Goal: Task Accomplishment & Management: Manage account settings

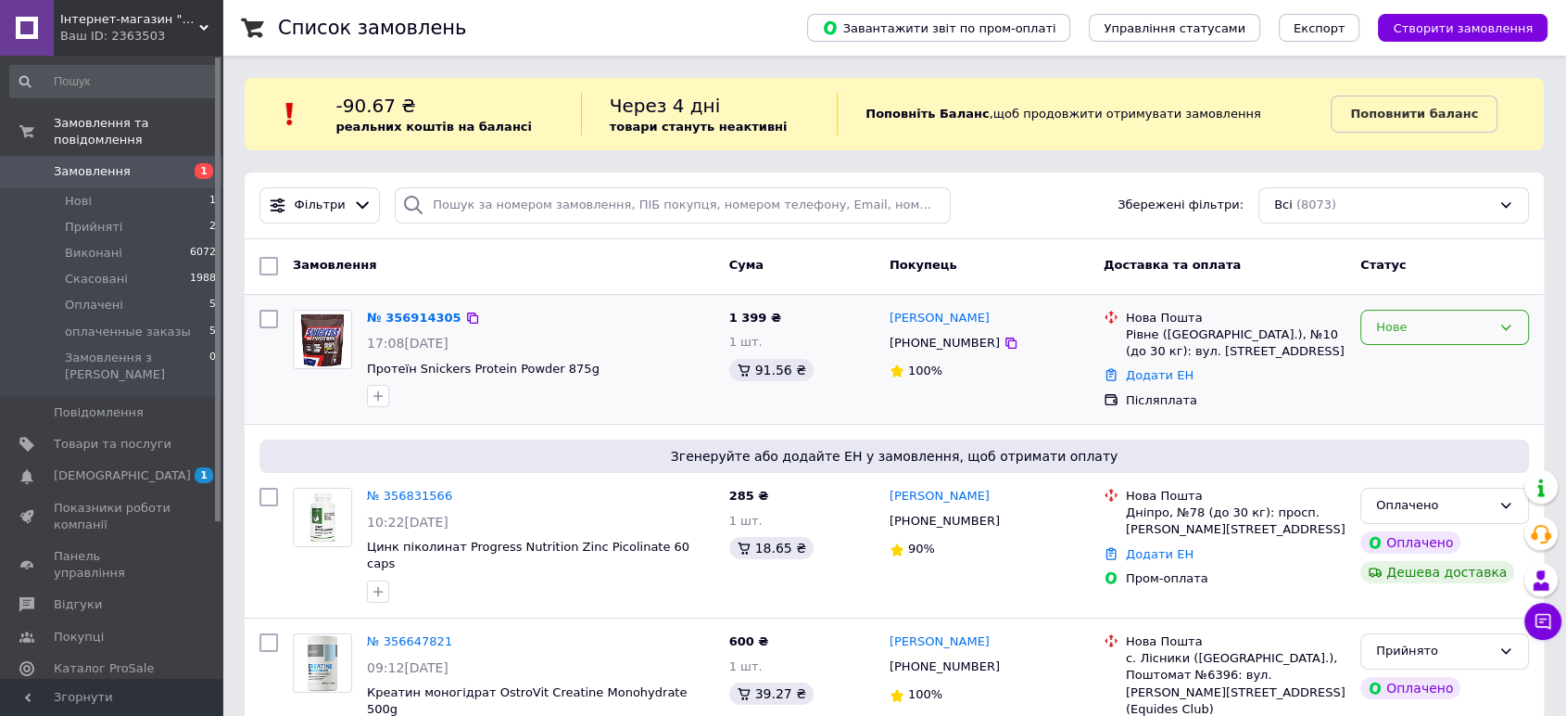
click at [1448, 332] on div "Нове" at bounding box center [1433, 327] width 115 height 19
drag, startPoint x: 1422, startPoint y: 367, endPoint x: 1412, endPoint y: 373, distance: 11.6
click at [1422, 366] on li "Прийнято" at bounding box center [1445, 366] width 167 height 34
click at [113, 219] on span "Прийняті" at bounding box center [93, 227] width 57 height 17
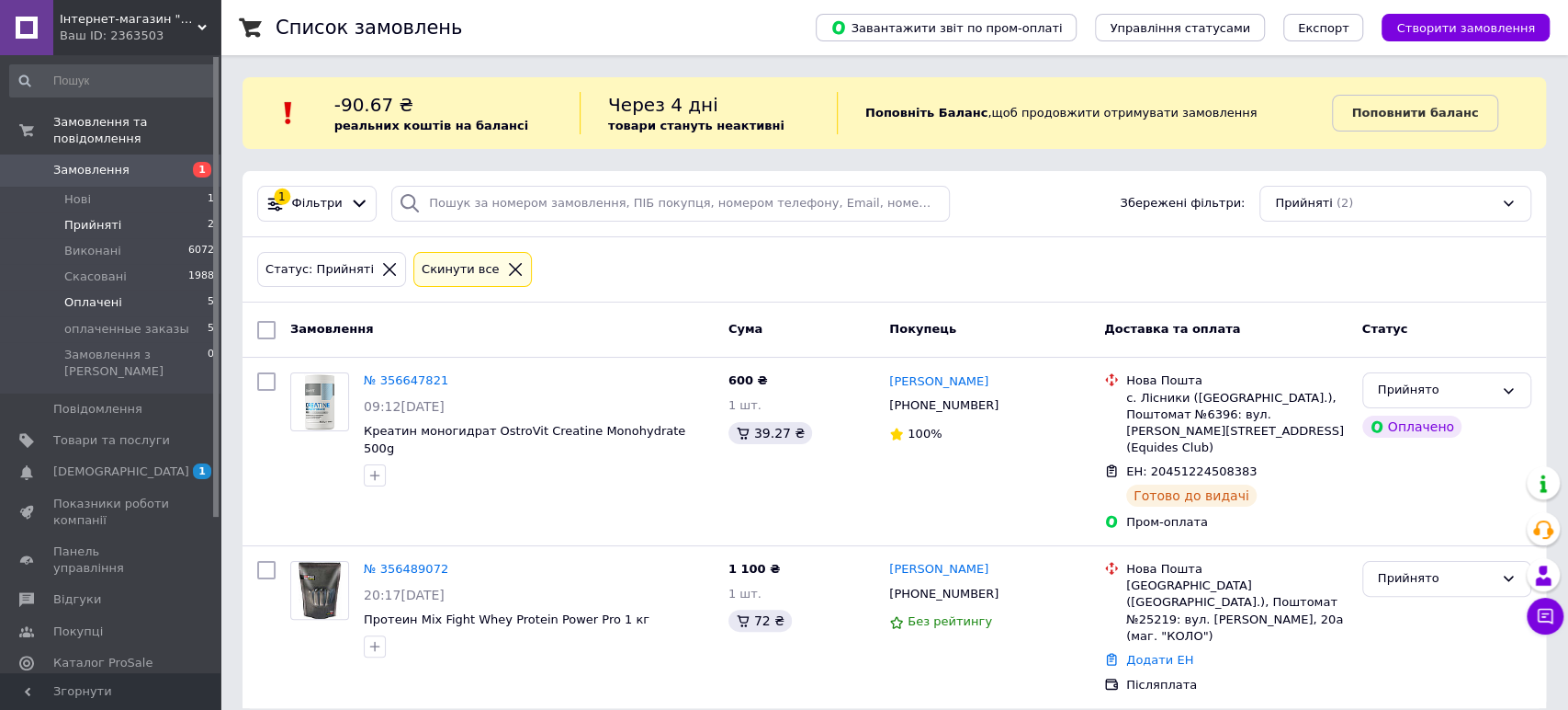
click at [133, 290] on li "Оплачені 5" at bounding box center [112, 302] width 225 height 26
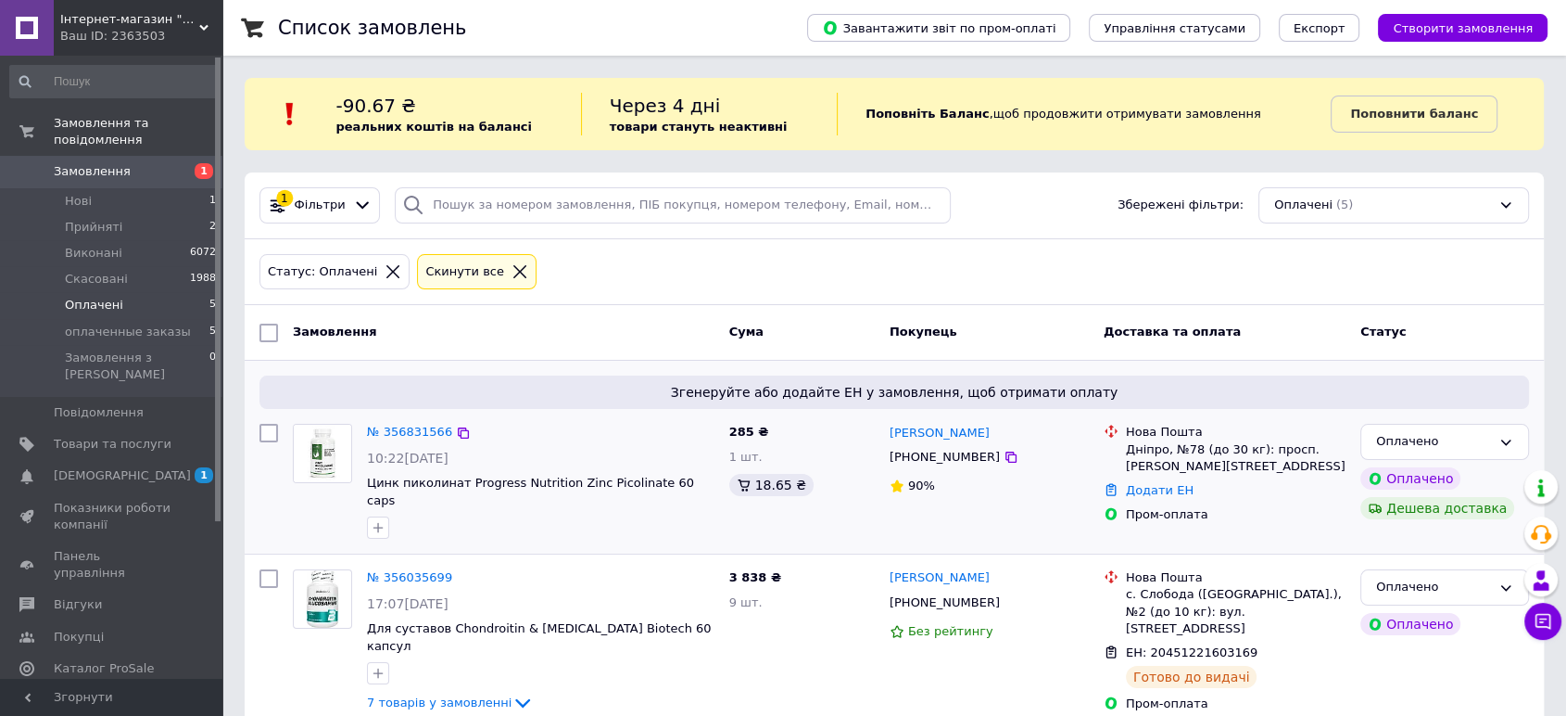
scroll to position [103, 0]
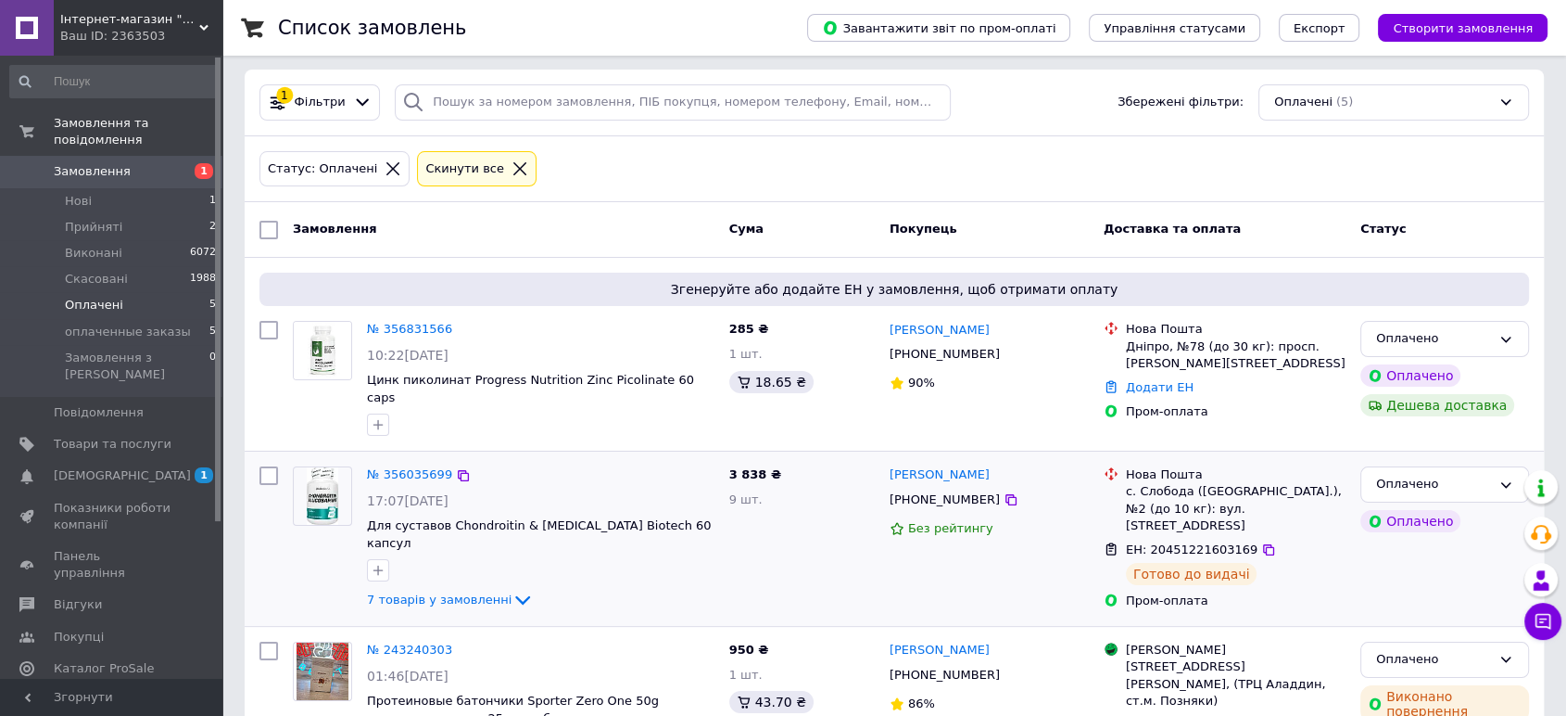
click at [1175, 542] on span "ЕН: 20451221603169" at bounding box center [1192, 549] width 132 height 14
copy span "20451221603169"
click at [392, 467] on link "№ 356035699" at bounding box center [409, 474] width 85 height 14
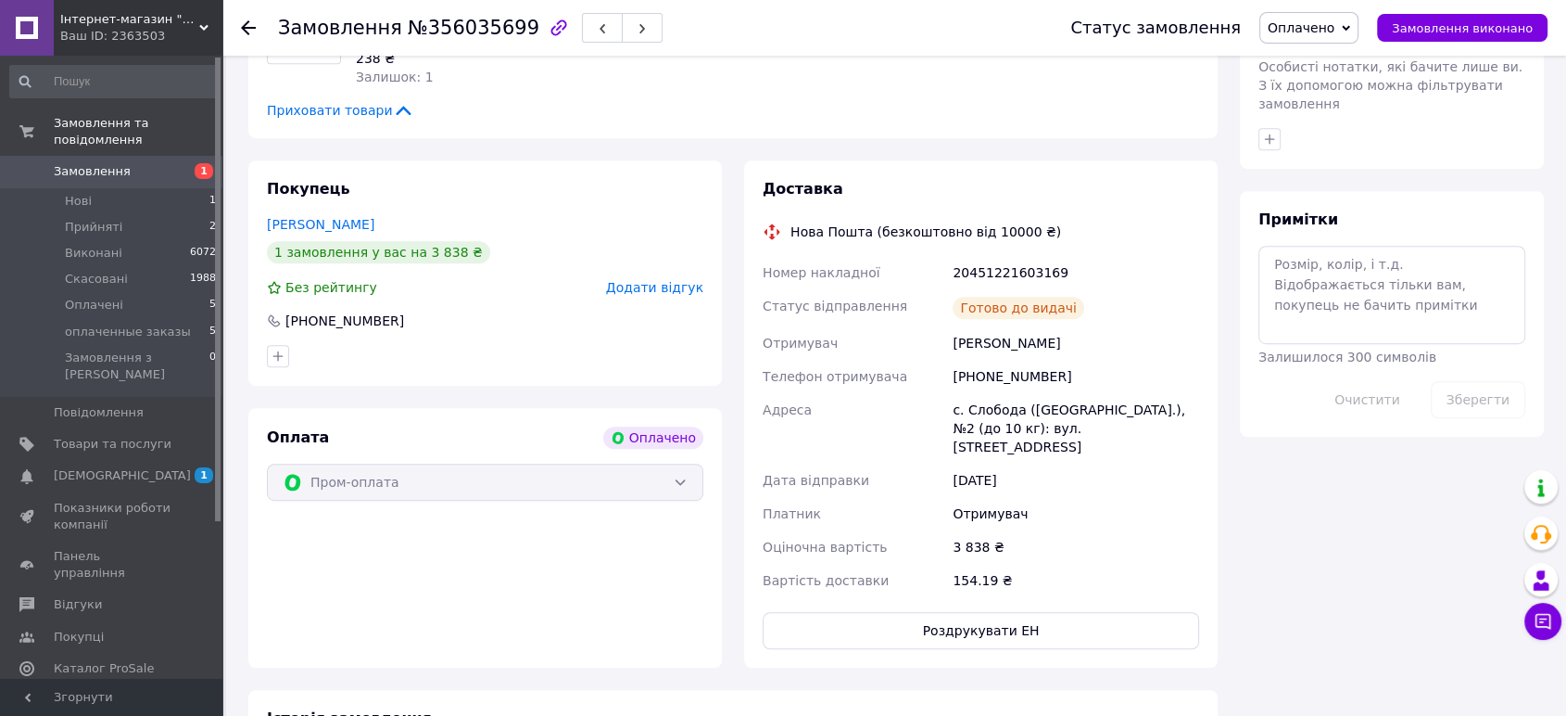
scroll to position [810, 0]
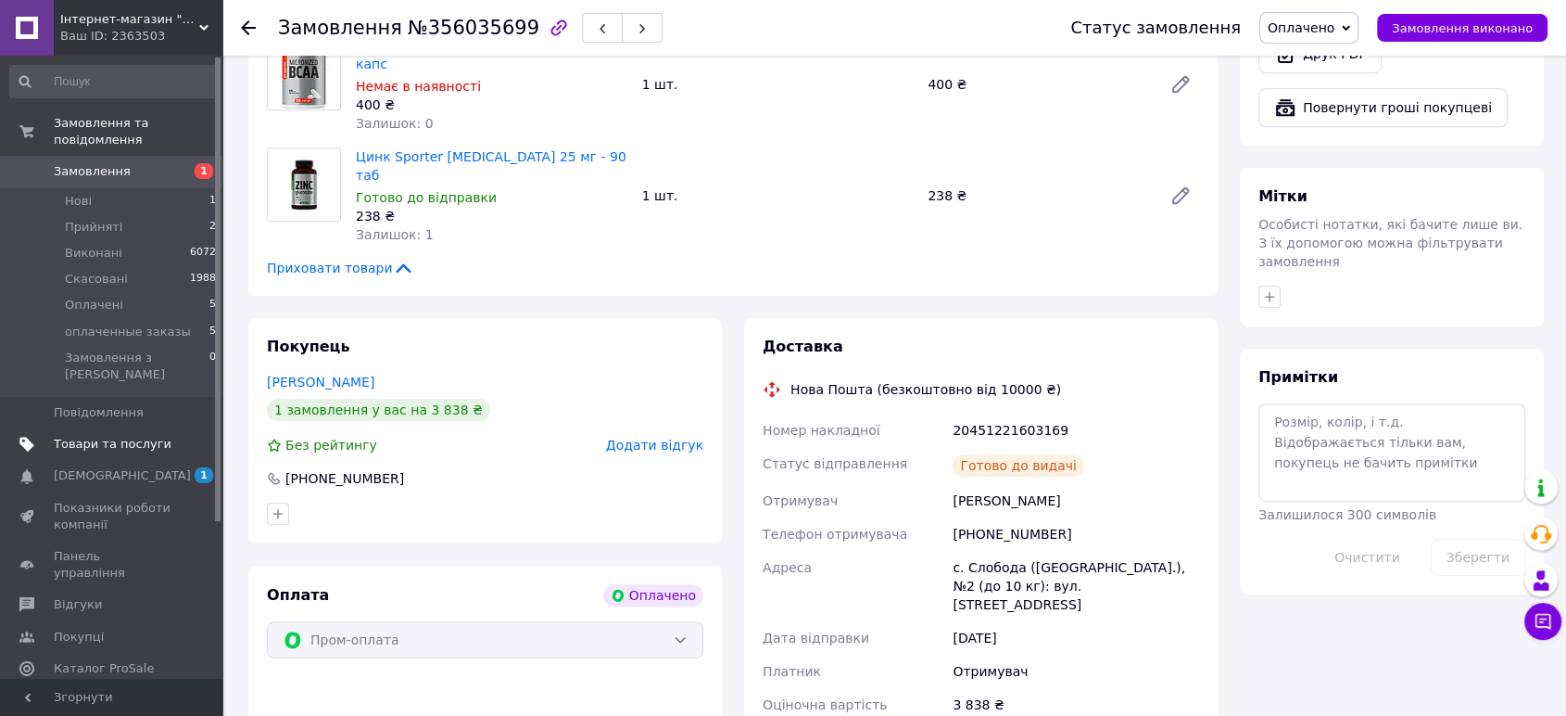
click at [97, 436] on span "Товари та послуги" at bounding box center [113, 444] width 118 height 17
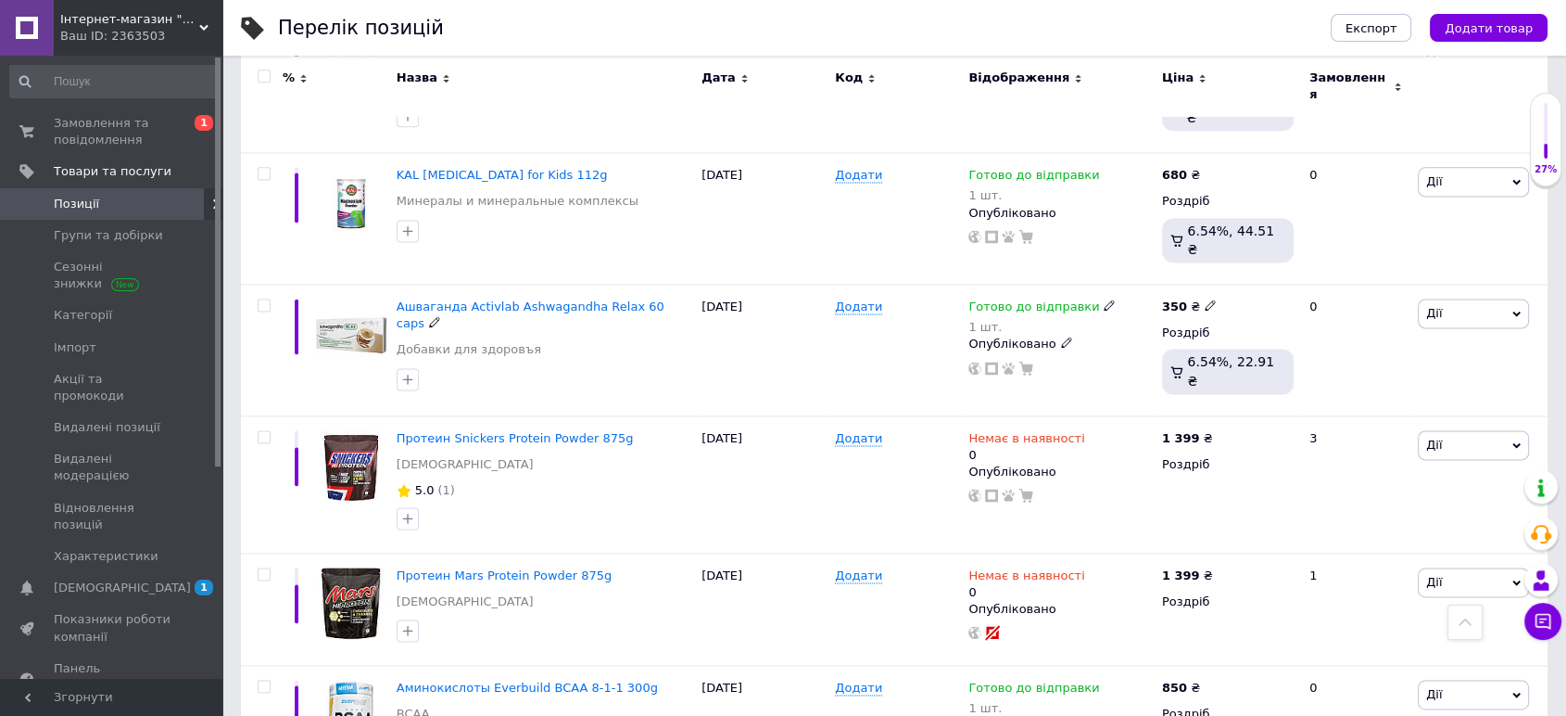
scroll to position [2866, 0]
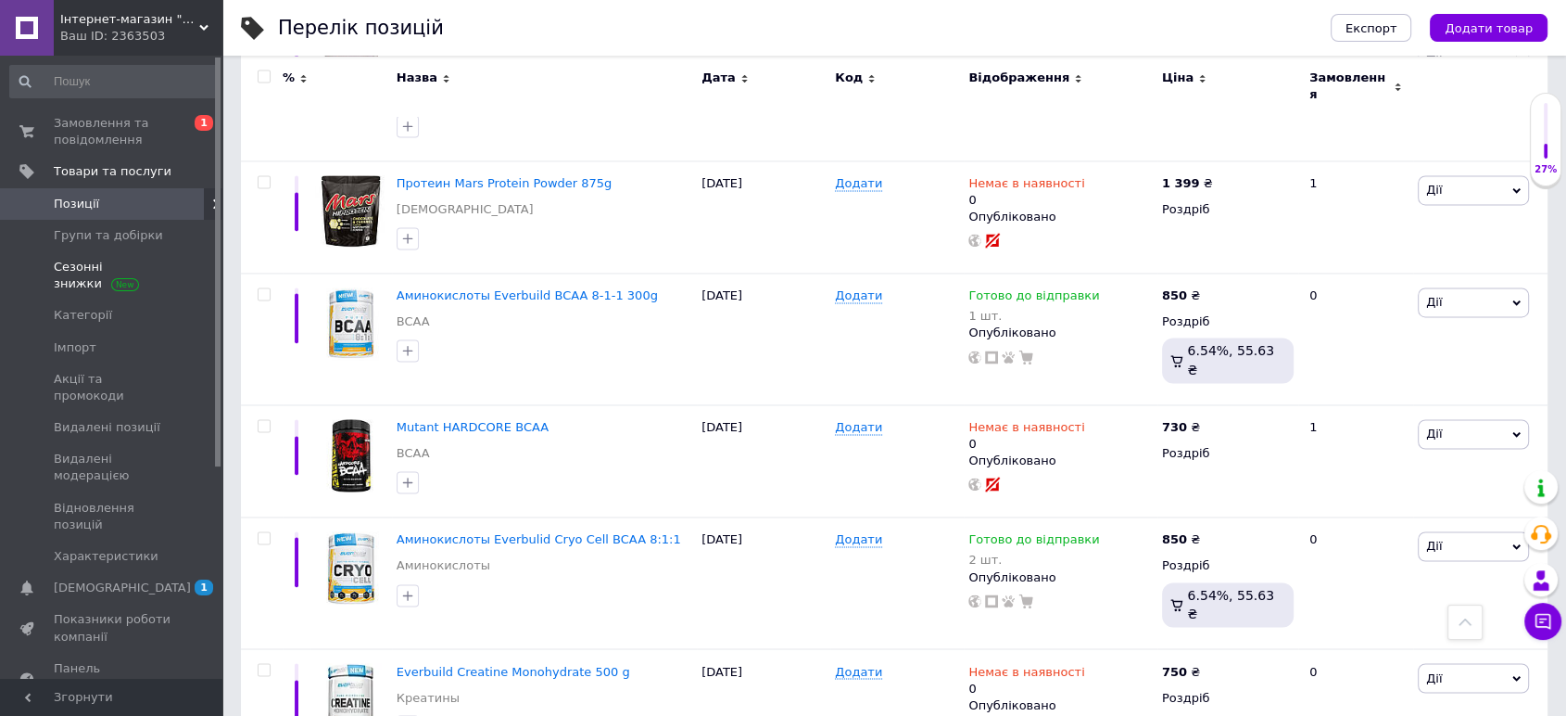
click at [73, 276] on span "Сезонні знижки" at bounding box center [113, 275] width 118 height 33
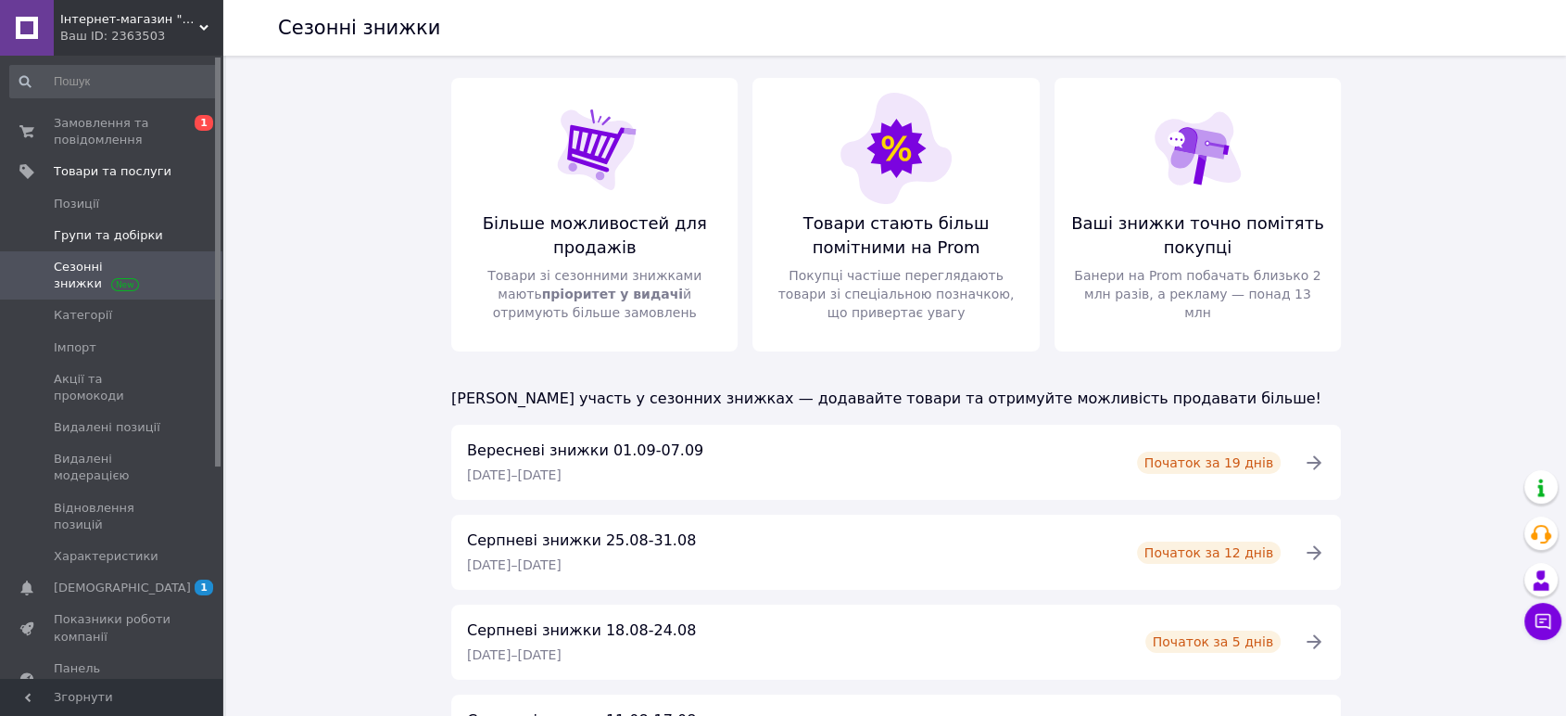
click at [109, 231] on span "Групи та добірки" at bounding box center [108, 235] width 109 height 17
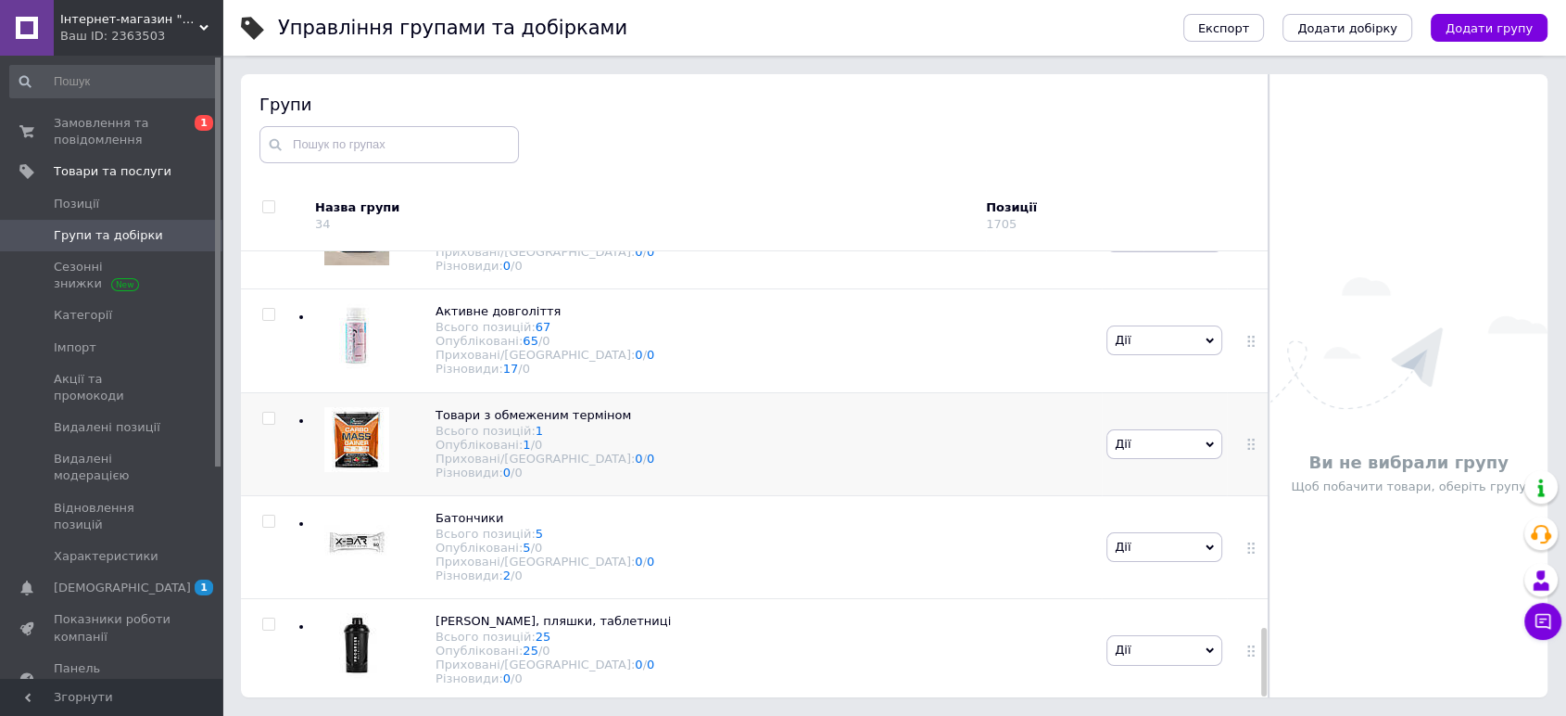
scroll to position [2458, 0]
click at [128, 572] on link "[DEMOGRAPHIC_DATA] 1 0" at bounding box center [113, 588] width 227 height 32
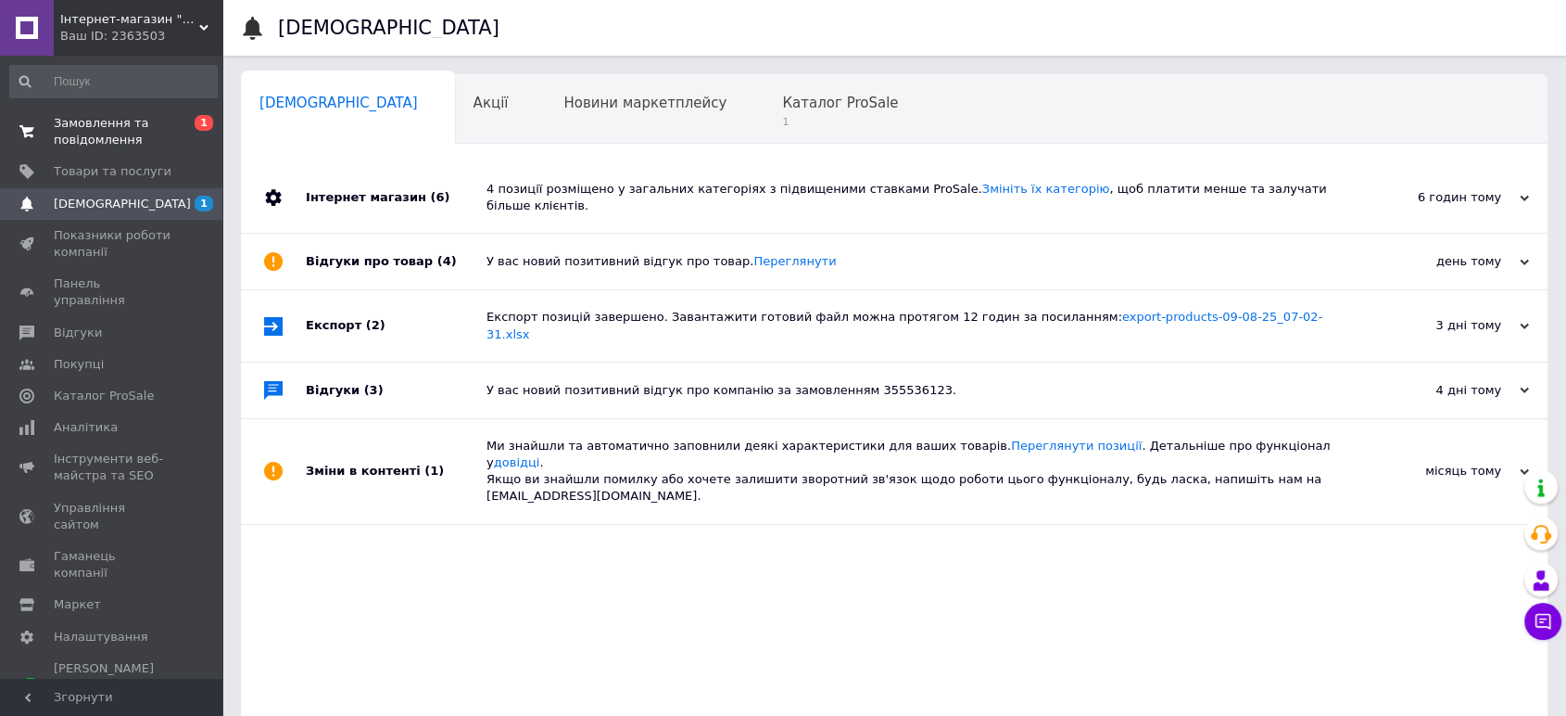
click at [122, 117] on span "Замовлення та повідомлення" at bounding box center [113, 131] width 118 height 33
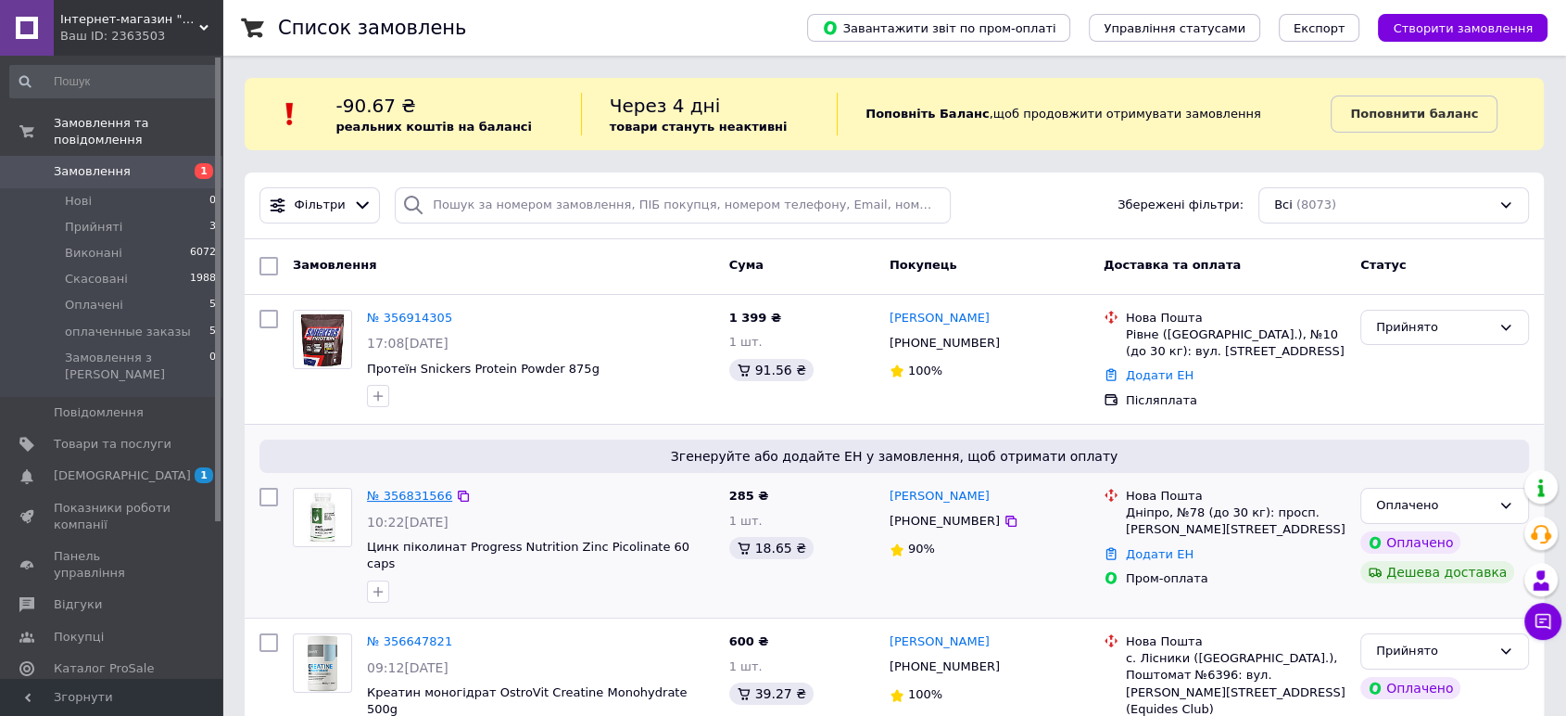
click at [408, 497] on link "№ 356831566" at bounding box center [409, 495] width 85 height 14
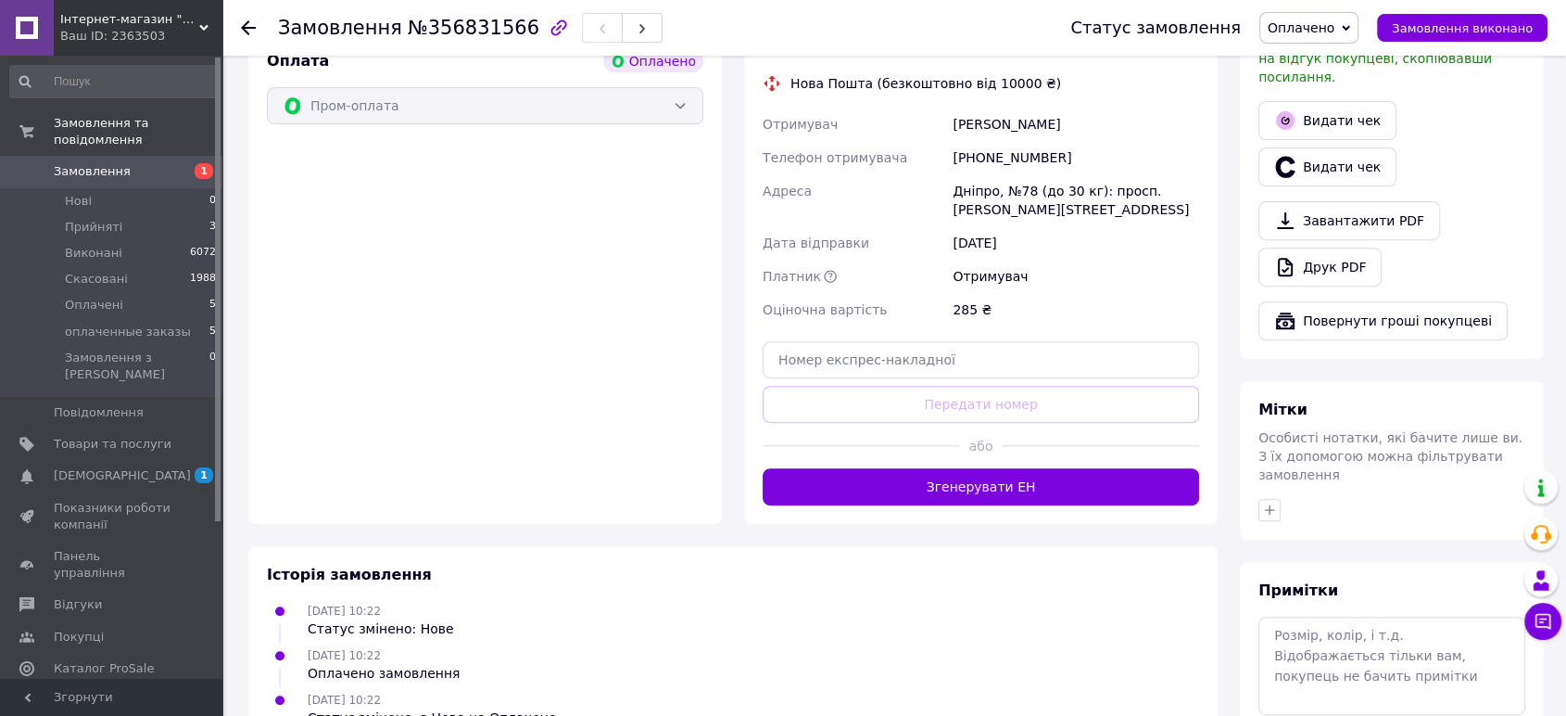
scroll to position [736, 0]
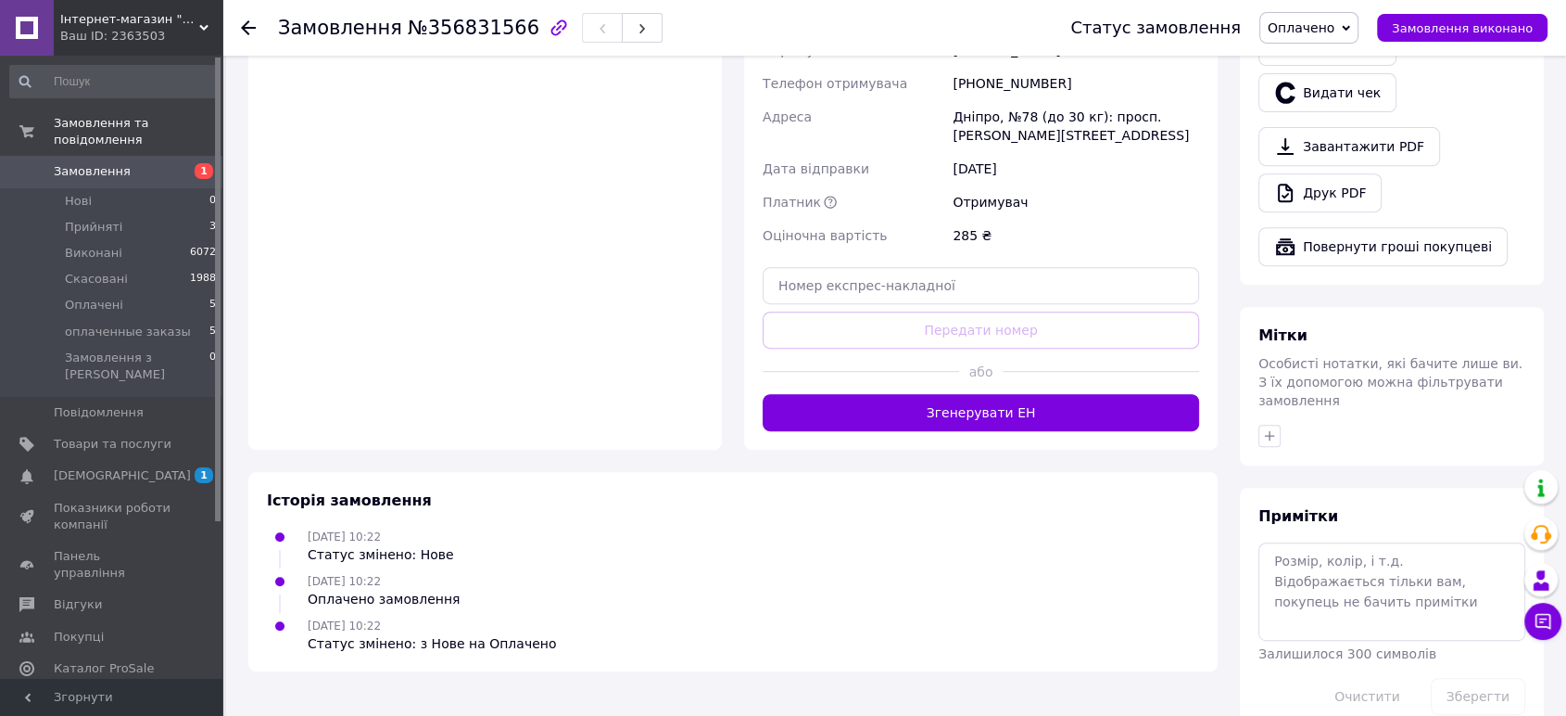
click at [940, 396] on button "Згенерувати ЕН" at bounding box center [981, 412] width 437 height 37
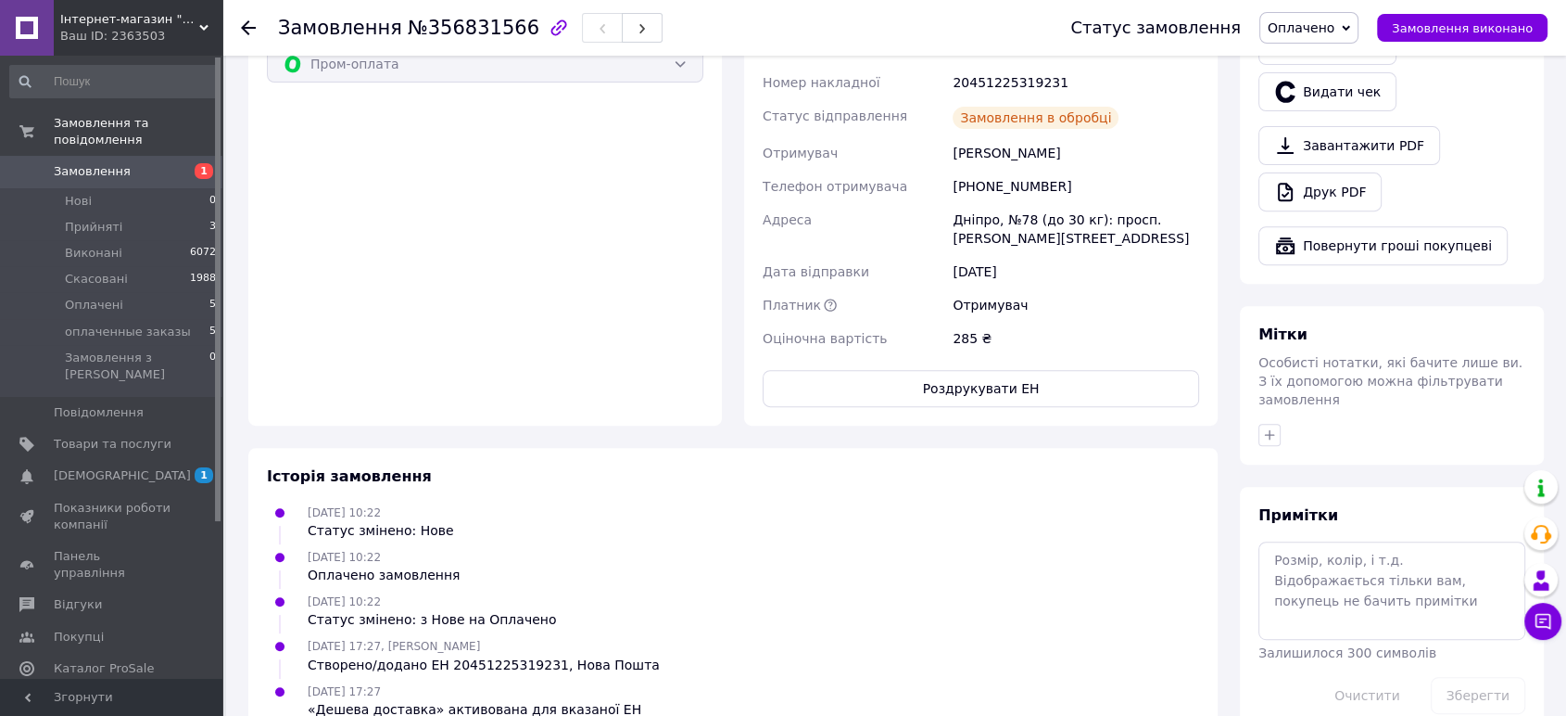
scroll to position [727, 0]
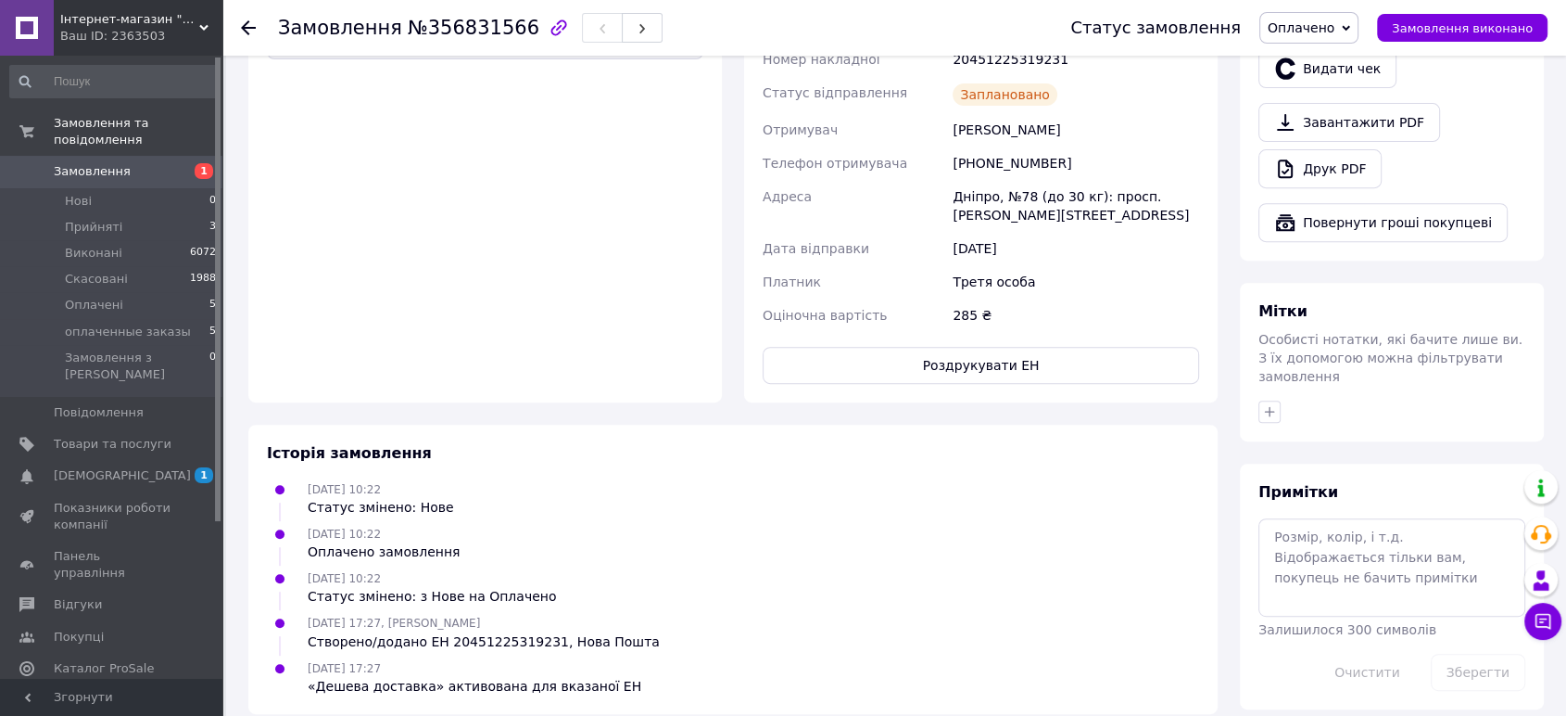
click at [894, 715] on html "Інтернет-магазин "Beast" Ваш ID: 2363503 Сайт Інтернет-магазин "Beast" Кабінет …" at bounding box center [783, 4] width 1566 height 1463
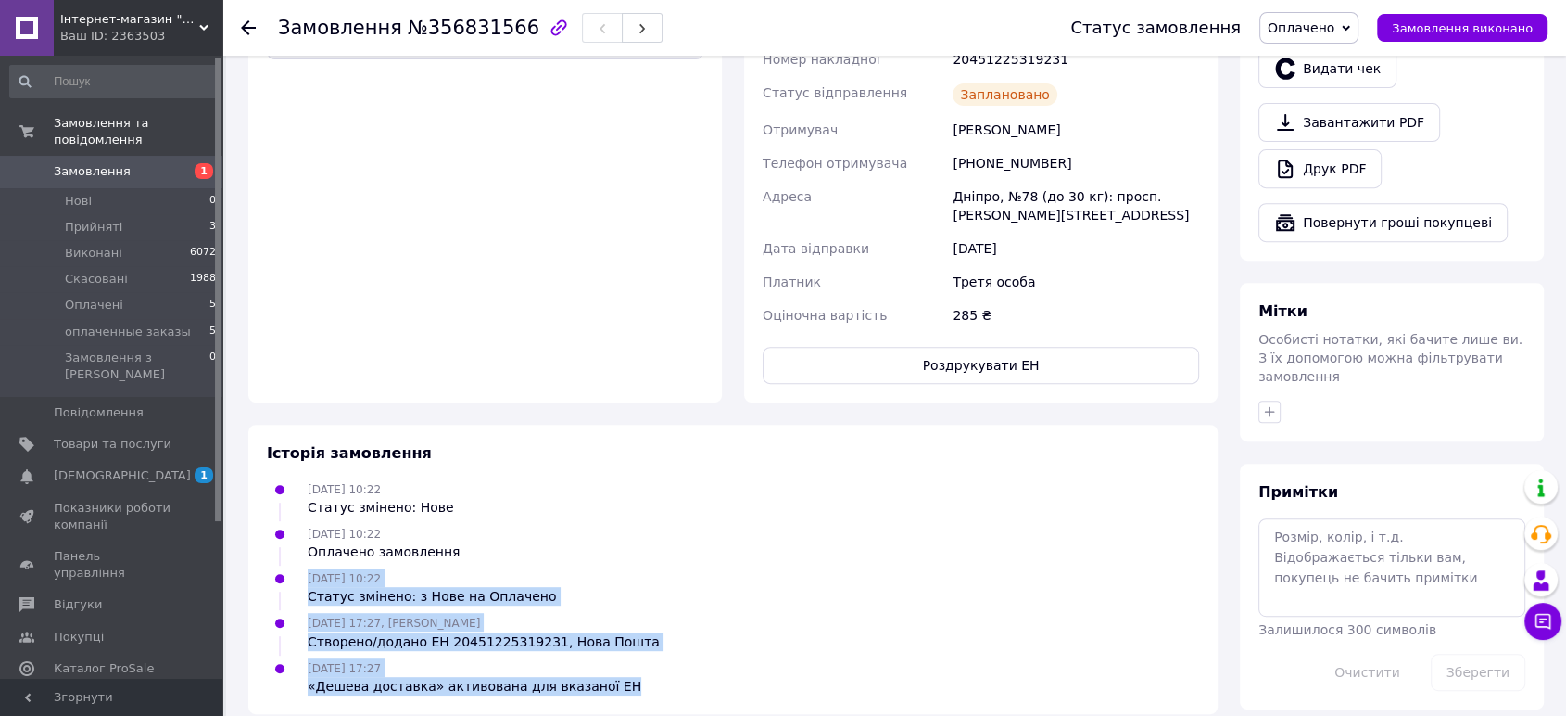
click at [501, 276] on div "Оплата Оплачено Пром-оплата" at bounding box center [485, 185] width 474 height 436
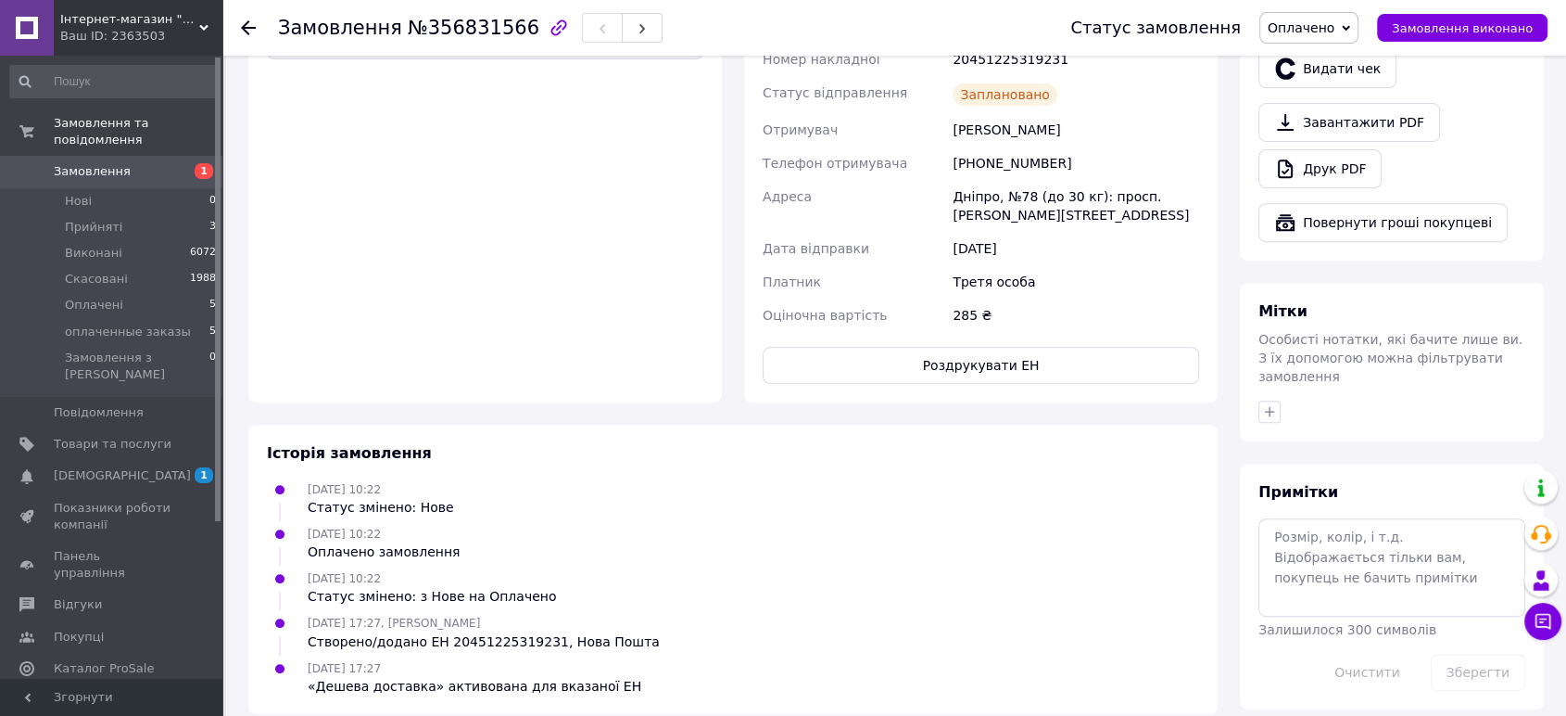
drag, startPoint x: 413, startPoint y: 465, endPoint x: 413, endPoint y: 476, distance: 11.1
drag, startPoint x: 413, startPoint y: 476, endPoint x: 278, endPoint y: 120, distance: 381.7
click at [278, 120] on div "Оплата Оплачено Пром-оплата" at bounding box center [485, 185] width 474 height 436
click at [111, 214] on li "Прийняті 3" at bounding box center [113, 227] width 227 height 26
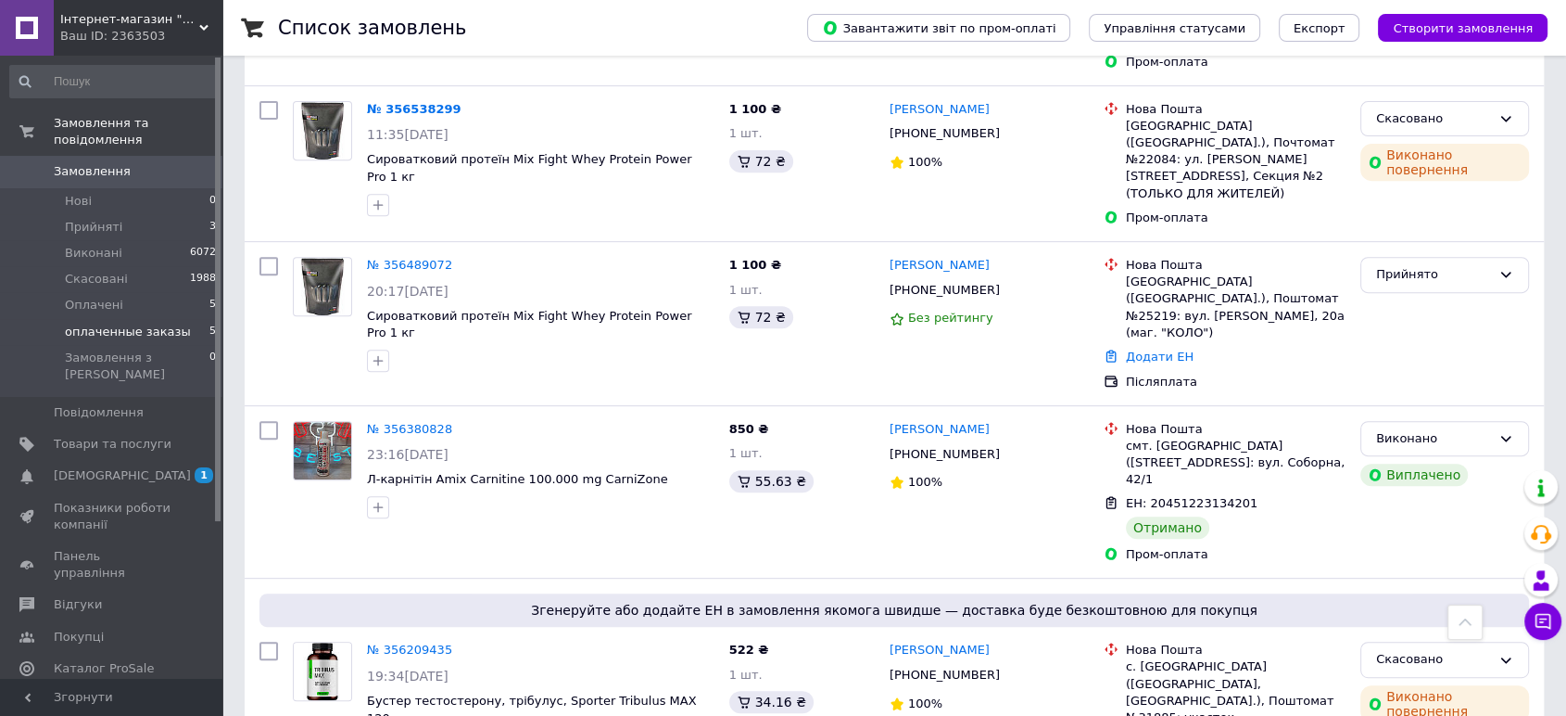
scroll to position [514, 0]
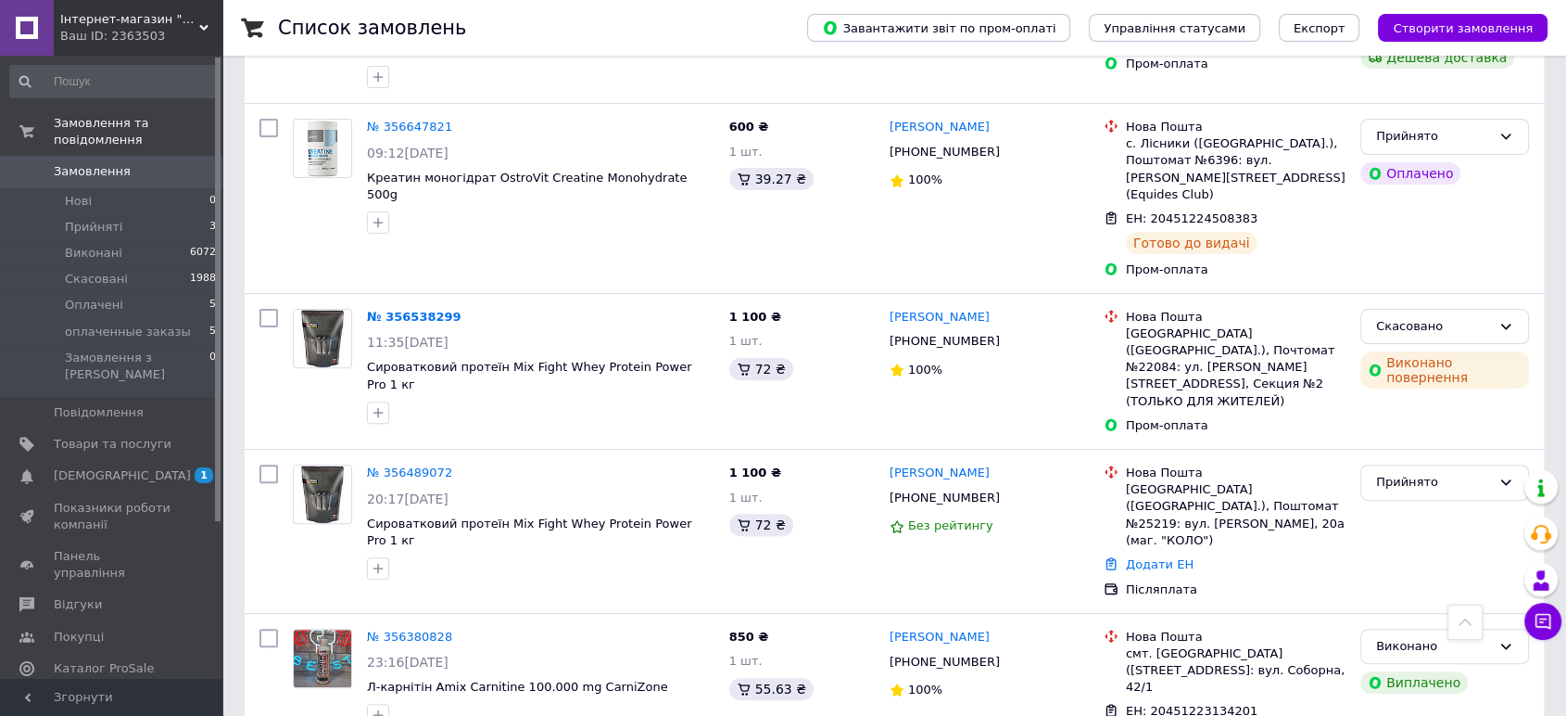
click at [140, 467] on span "[DEMOGRAPHIC_DATA]" at bounding box center [113, 475] width 118 height 17
